Goal: Find specific page/section: Find specific page/section

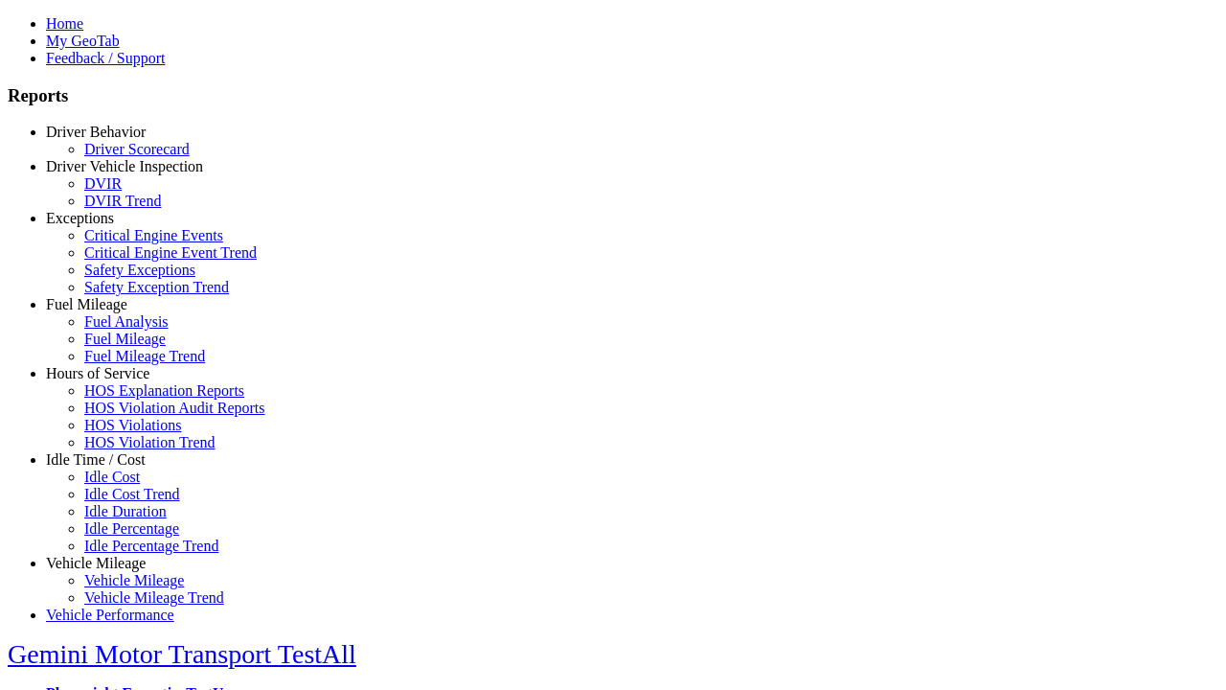
click at [110, 140] on link "Driver Behavior" at bounding box center [96, 132] width 100 height 16
click at [125, 157] on link "Driver Scorecard" at bounding box center [136, 149] width 105 height 16
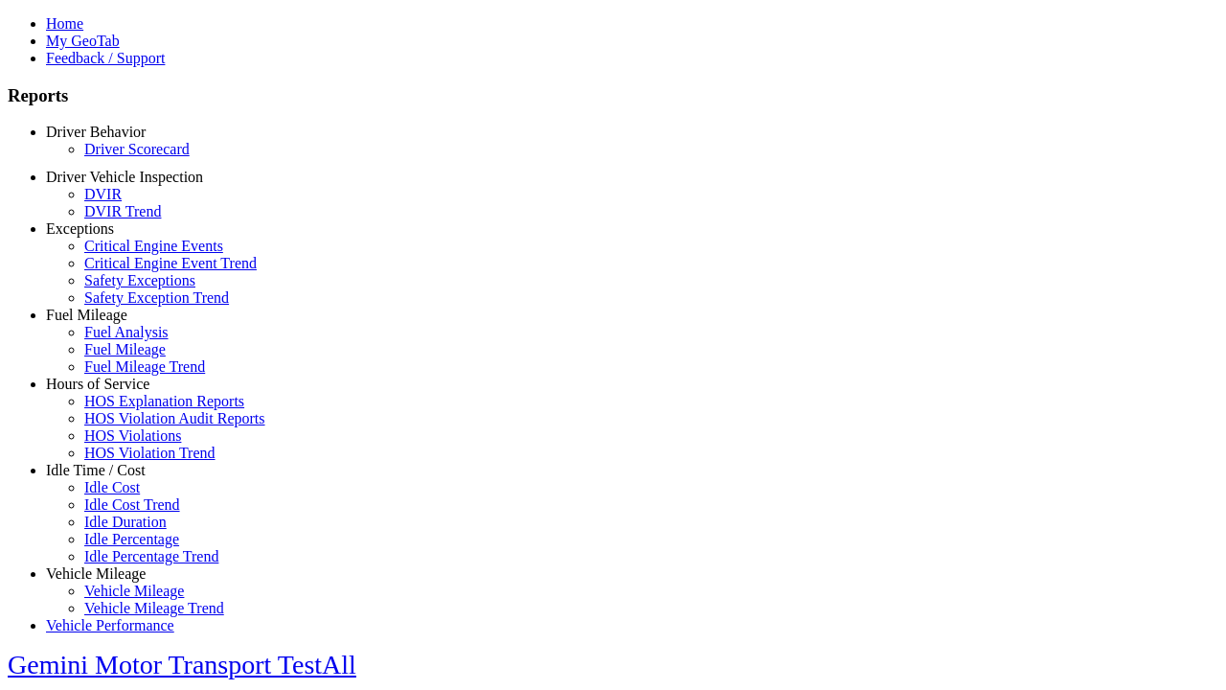
scroll to position [400, 0]
